Goal: Transaction & Acquisition: Obtain resource

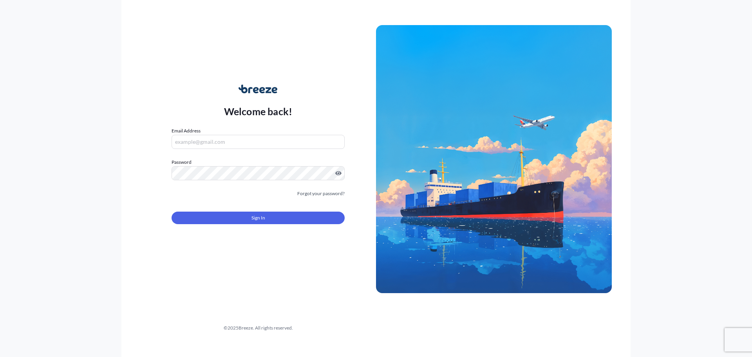
type input "[EMAIL_ADDRESS][PERSON_NAME][DOMAIN_NAME]"
click at [257, 216] on span "Sign In" at bounding box center [259, 218] width 14 height 8
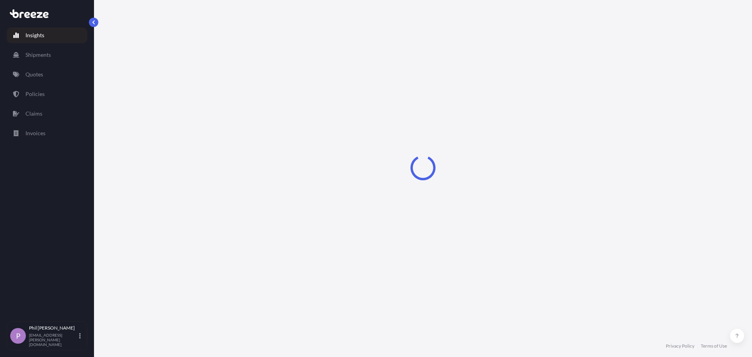
select select "2025"
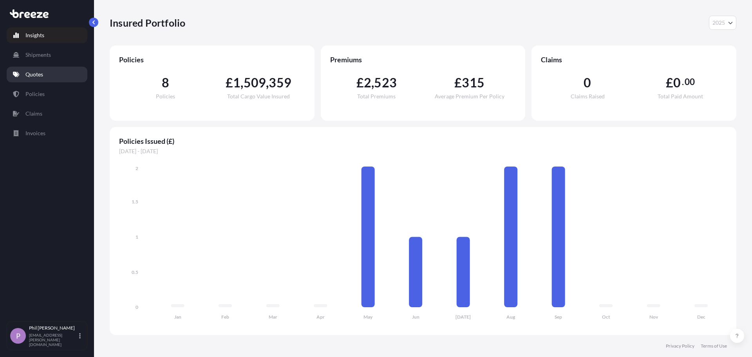
click at [36, 77] on p "Quotes" at bounding box center [34, 75] width 18 height 8
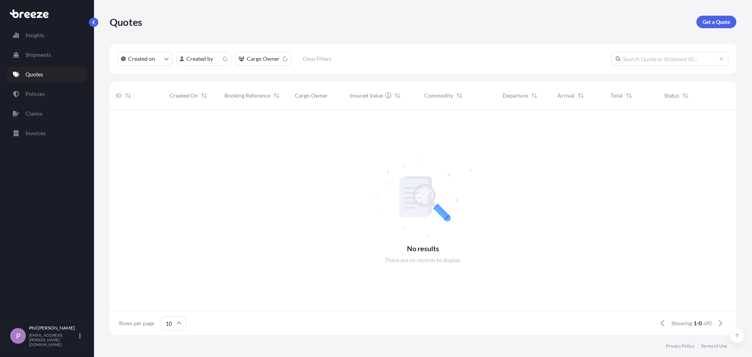
scroll to position [224, 621]
click at [716, 20] on p "Get a Quote" at bounding box center [716, 22] width 27 height 8
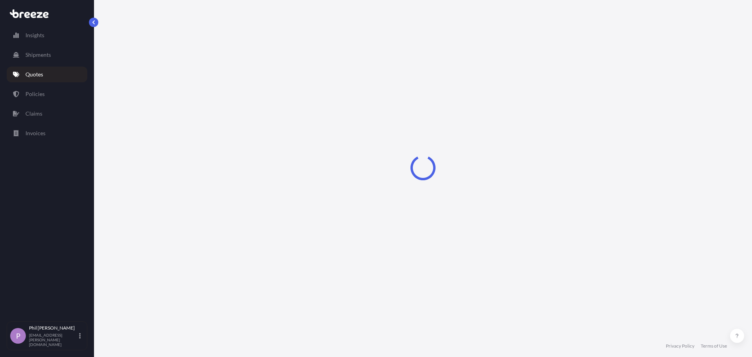
select select "Sea"
select select "1"
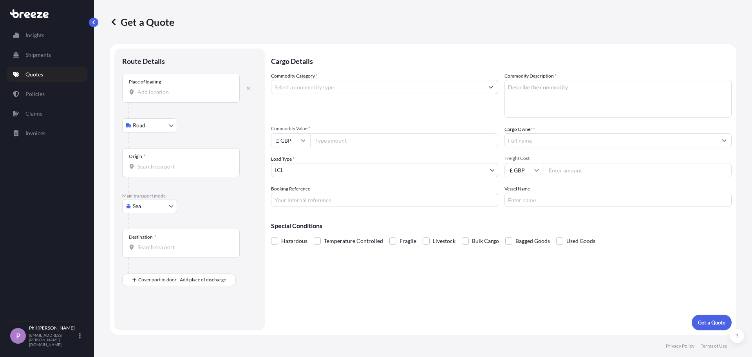
click at [188, 95] on input "Place of loading" at bounding box center [184, 92] width 92 height 8
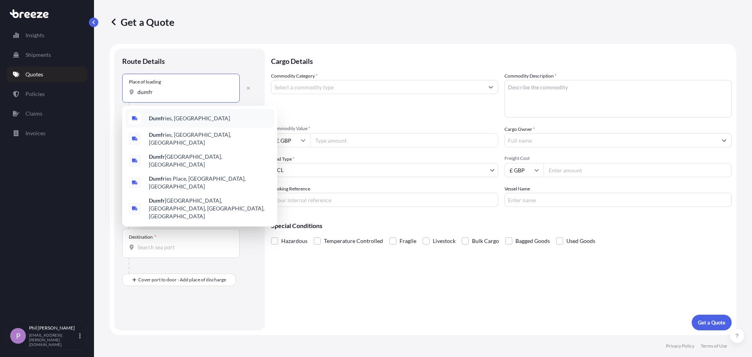
click at [173, 118] on span "Dumfr ies, [GEOGRAPHIC_DATA]" at bounding box center [189, 118] width 81 height 8
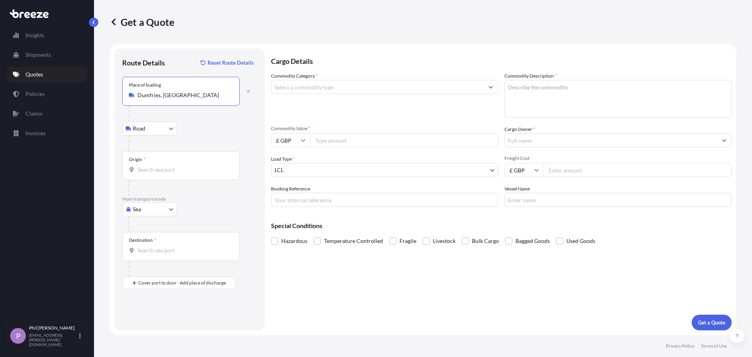
type input "Dumfries, [GEOGRAPHIC_DATA]"
click at [207, 171] on input "Origin *" at bounding box center [184, 170] width 92 height 8
click at [211, 196] on span "GBGRG - Grangem outh, [GEOGRAPHIC_DATA]" at bounding box center [206, 196] width 114 height 8
type input "GBGRG - [GEOGRAPHIC_DATA], [GEOGRAPHIC_DATA]"
click at [189, 251] on input "Destination *" at bounding box center [184, 250] width 92 height 8
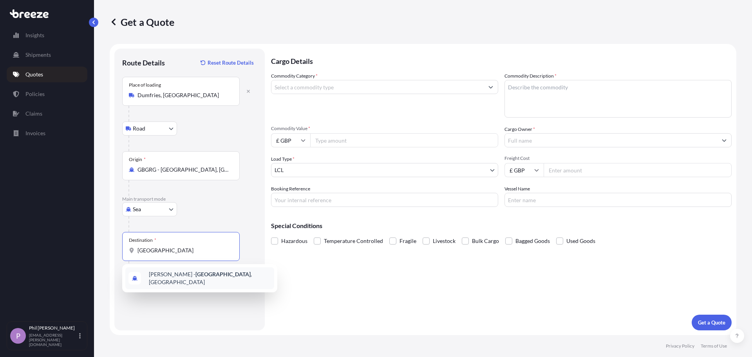
click at [193, 278] on span "[PERSON_NAME] - [GEOGRAPHIC_DATA] , [GEOGRAPHIC_DATA]" at bounding box center [210, 278] width 122 height 16
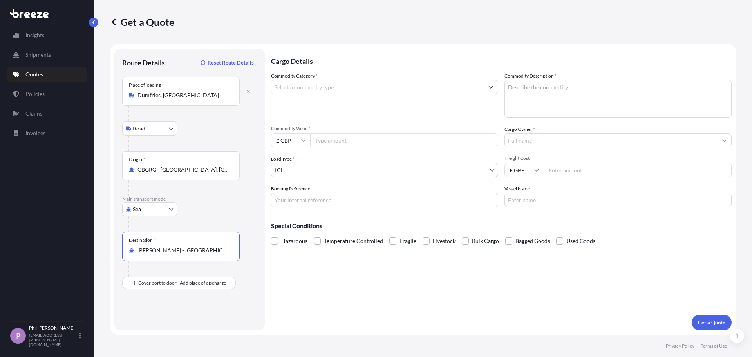
type input "[PERSON_NAME] - [GEOGRAPHIC_DATA], [GEOGRAPHIC_DATA]"
click at [585, 317] on div "Cargo Details Commodity Category * Commodity Description * Commodity Value * £ …" at bounding box center [501, 190] width 461 height 282
click at [582, 165] on input "Freight Cost" at bounding box center [638, 170] width 188 height 14
type input "3481"
click at [380, 149] on div "Commodity Category * Commodity Description * Commodity Value * £ GBP Cargo Owne…" at bounding box center [501, 139] width 461 height 135
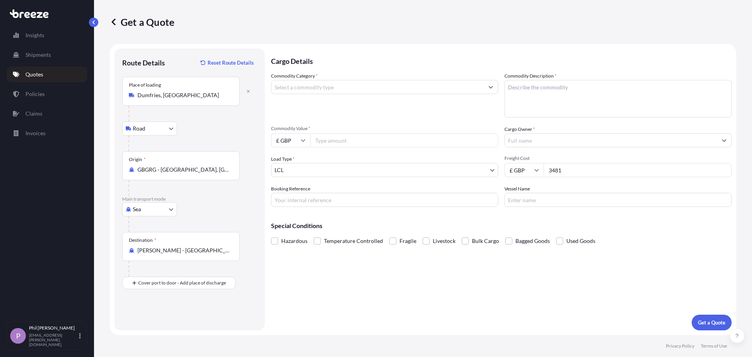
click at [384, 141] on input "Commodity Value *" at bounding box center [404, 140] width 188 height 14
type input "43826.33"
click at [495, 168] on body "Insights Shipments Quotes Policies Claims Invoices P [PERSON_NAME] [PERSON_NAME…" at bounding box center [376, 178] width 752 height 357
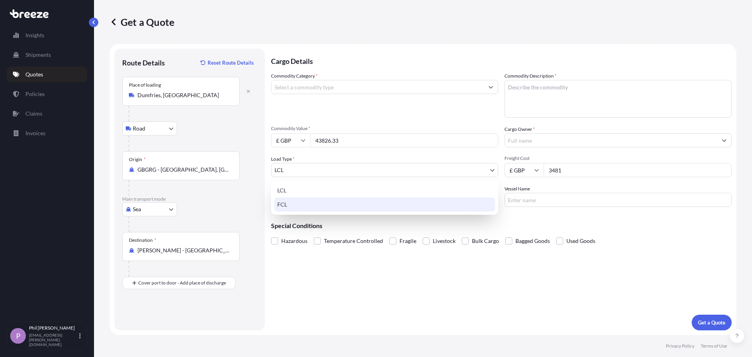
click at [445, 200] on div "FCL" at bounding box center [384, 204] width 221 height 14
select select "2"
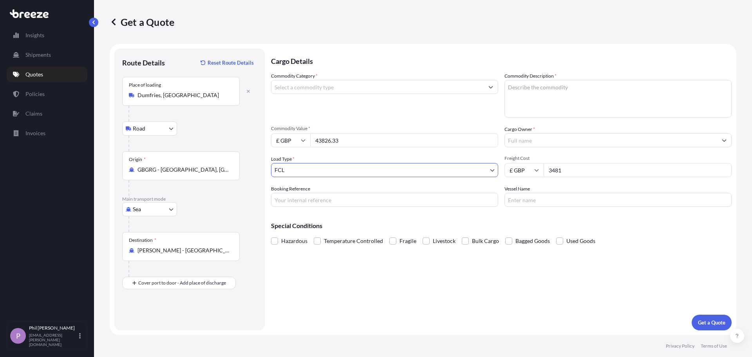
click at [439, 201] on input "Booking Reference" at bounding box center [384, 200] width 227 height 14
type input "MSEJ 022018"
click at [529, 204] on input "Vessel Name" at bounding box center [618, 200] width 227 height 14
type input "[PERSON_NAME] EXPRESS"
click at [537, 140] on input "Cargo Owner *" at bounding box center [611, 140] width 212 height 14
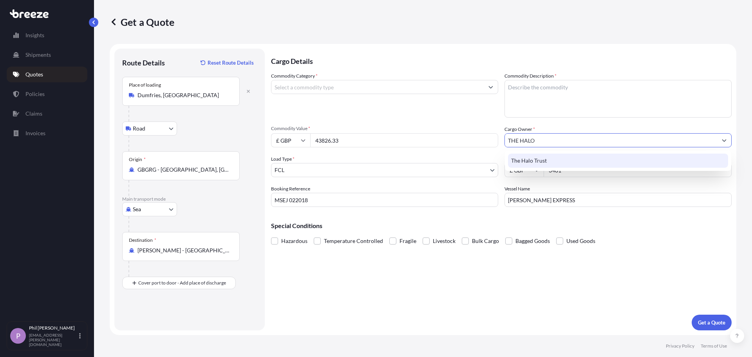
click at [539, 159] on span "The Halo Trust" at bounding box center [529, 161] width 36 height 8
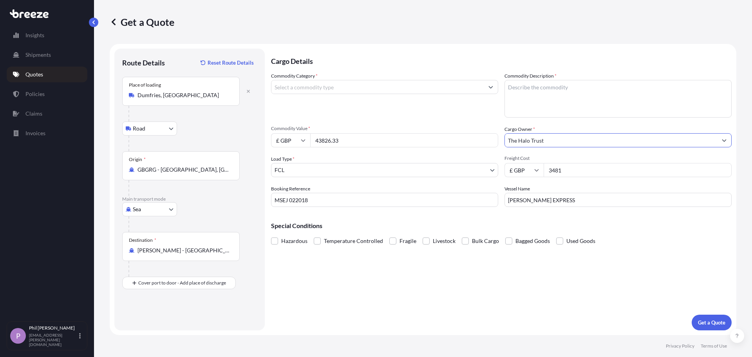
type input "The Halo Trust"
click at [581, 91] on textarea "Commodity Description *" at bounding box center [618, 99] width 227 height 38
type textarea "HUMANITARIAN AID"
click at [310, 92] on input "Commodity Category *" at bounding box center [378, 87] width 212 height 14
click at [399, 86] on input "Commodity Category *" at bounding box center [378, 87] width 212 height 14
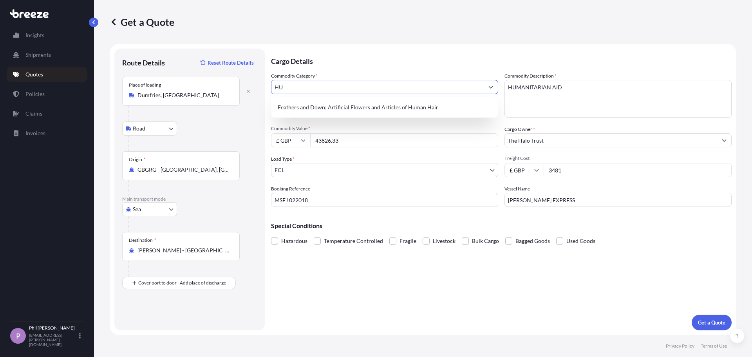
type input "H"
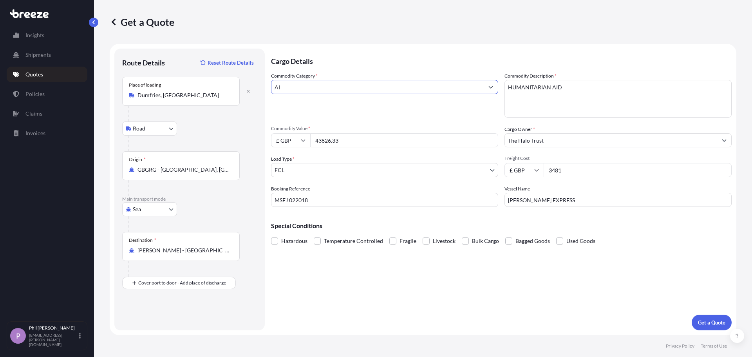
type input "A"
drag, startPoint x: 325, startPoint y: 85, endPoint x: 272, endPoint y: 88, distance: 53.4
click at [270, 90] on form "Route Details Reset Route Details Place of loading [GEOGRAPHIC_DATA], [GEOGRAPH…" at bounding box center [423, 189] width 627 height 291
click at [496, 89] on button "Show suggestions" at bounding box center [491, 87] width 14 height 14
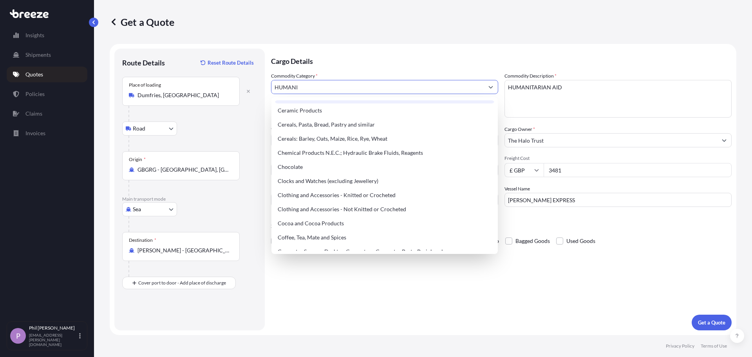
scroll to position [196, 0]
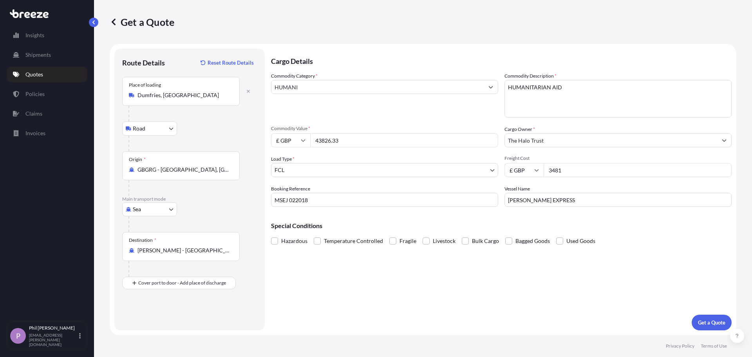
click at [388, 83] on input "HUMANI" at bounding box center [378, 87] width 212 height 14
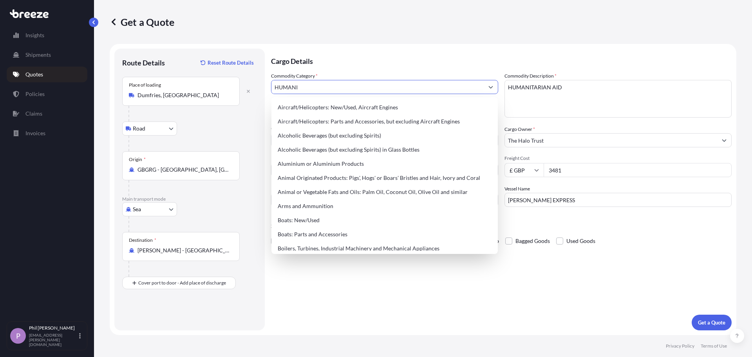
drag, startPoint x: 322, startPoint y: 89, endPoint x: 262, endPoint y: 86, distance: 60.4
click at [262, 86] on form "Route Details Reset Route Details Place of loading [GEOGRAPHIC_DATA], [GEOGRAPH…" at bounding box center [423, 189] width 627 height 291
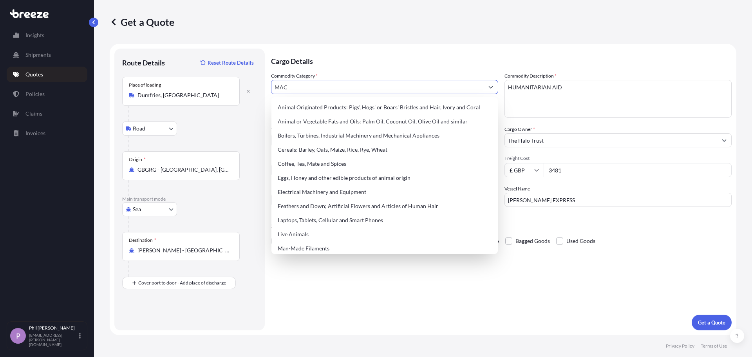
type input "MACH"
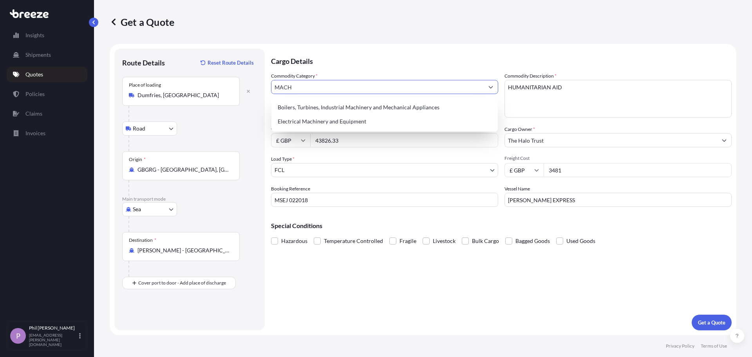
drag, startPoint x: 294, startPoint y: 87, endPoint x: 252, endPoint y: 83, distance: 42.4
click at [246, 84] on form "Route Details Reset Route Details Place of loading [GEOGRAPHIC_DATA], [GEOGRAPH…" at bounding box center [423, 189] width 627 height 291
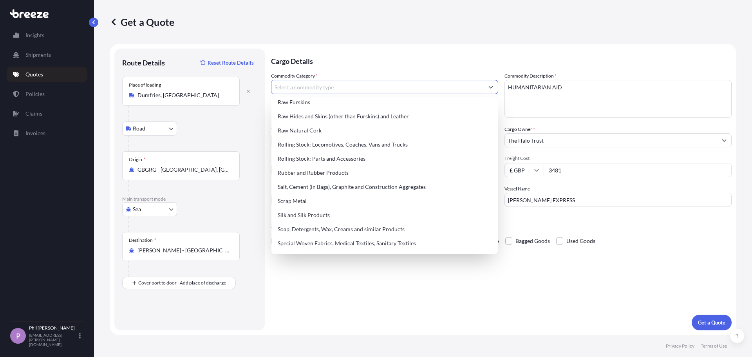
scroll to position [1489, 0]
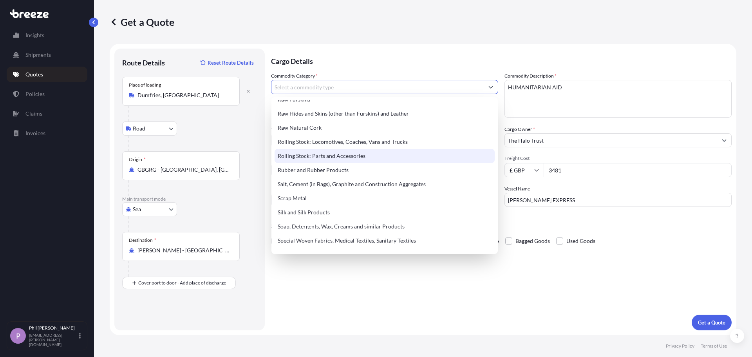
click at [395, 143] on div "Rolling Stock: Locomotives, Coaches, Vans and Trucks" at bounding box center [385, 142] width 220 height 14
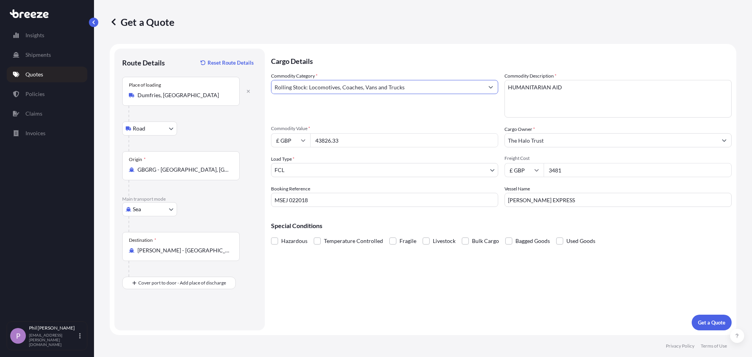
type input "Rolling Stock: Locomotives, Coaches, Vans and Trucks"
click at [395, 120] on div "Commodity Category * Rolling Stock: Locomotives, Coaches, Vans and Trucks Commo…" at bounding box center [501, 139] width 461 height 135
drag, startPoint x: 573, startPoint y: 87, endPoint x: 503, endPoint y: 89, distance: 70.2
click at [503, 89] on div "Commodity Category * Rolling Stock: Locomotives, Coaches, Vans and Trucks Commo…" at bounding box center [501, 139] width 461 height 135
type textarea "VARIOUS GOODS HUMANITARIAN AID"
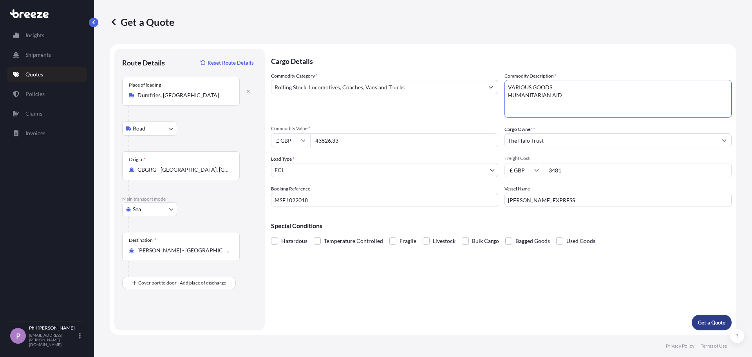
click at [714, 321] on p "Get a Quote" at bounding box center [711, 323] width 27 height 8
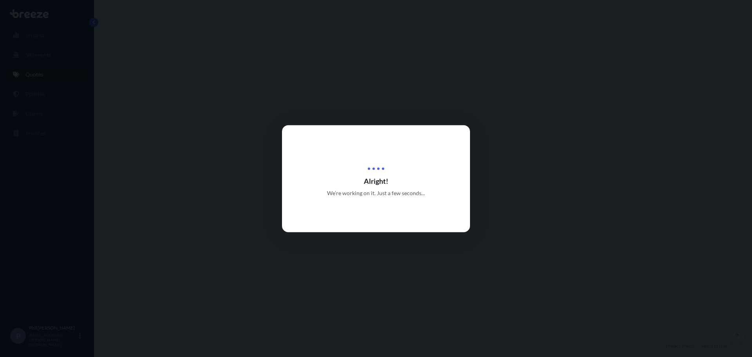
select select "Road"
select select "Sea"
select select "2"
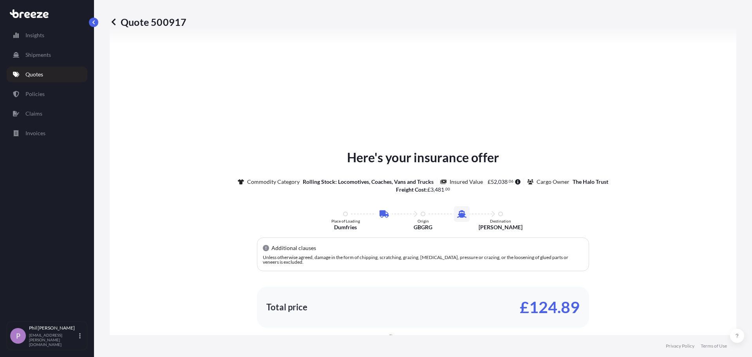
scroll to position [346, 0]
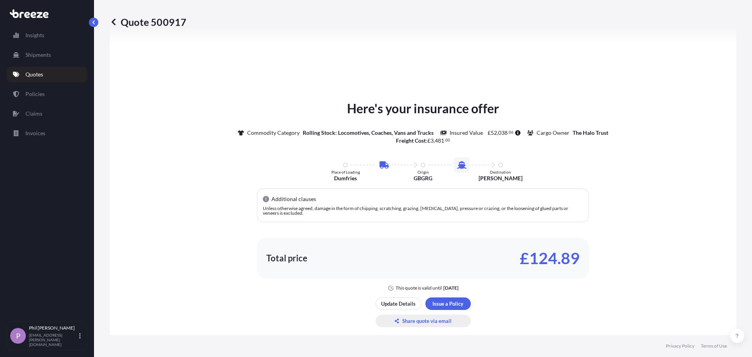
click at [428, 320] on p "Share quote via email" at bounding box center [426, 321] width 49 height 8
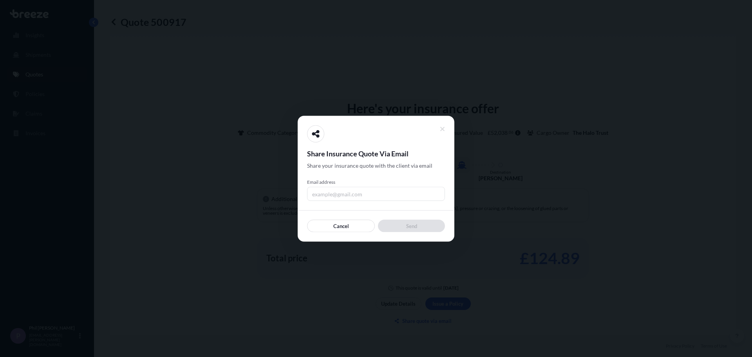
click at [381, 201] on div "Share Insurance Quote Via Email Share your insurance quote with the client via …" at bounding box center [376, 178] width 138 height 107
click at [382, 195] on input "Email address" at bounding box center [376, 194] width 138 height 14
type input "[PERSON_NAME][EMAIL_ADDRESS][PERSON_NAME][DOMAIN_NAME]"
